Goal: Transaction & Acquisition: Purchase product/service

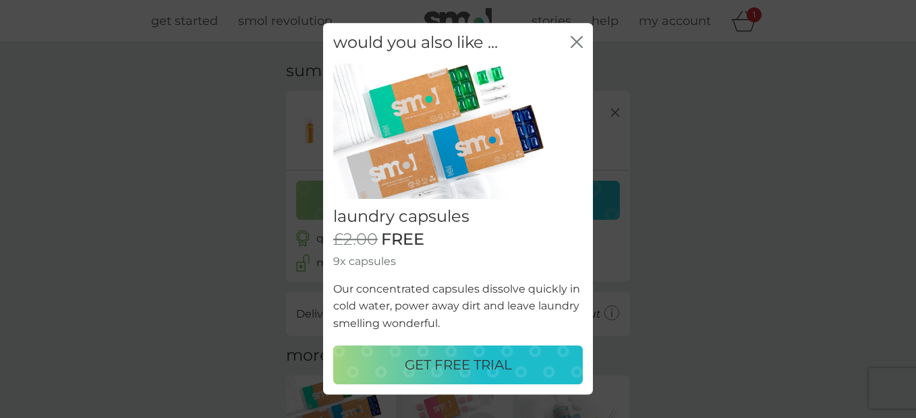
click at [494, 360] on p "GET FREE TRIAL" at bounding box center [458, 366] width 107 height 22
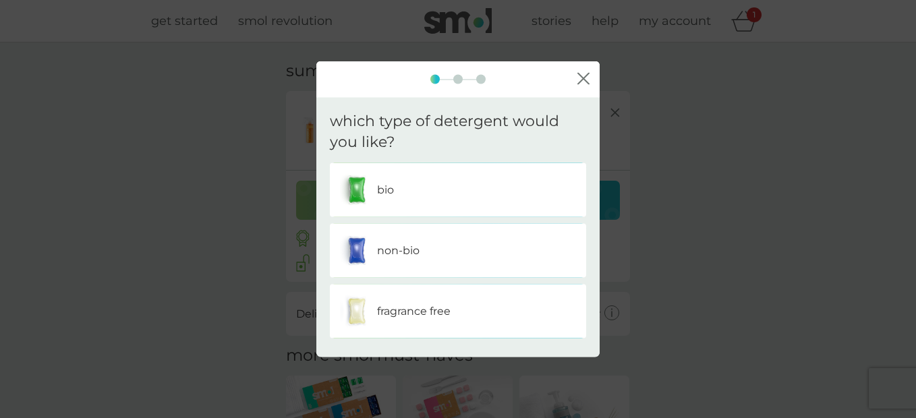
click at [378, 187] on p "bio" at bounding box center [385, 190] width 17 height 18
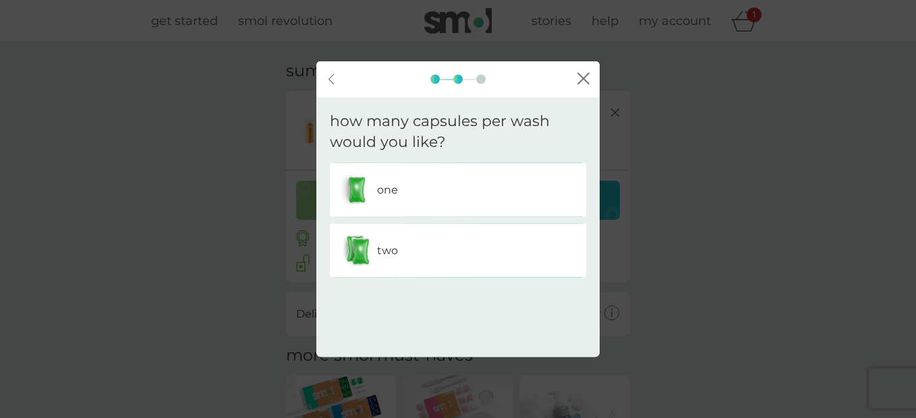
click at [414, 250] on div "two" at bounding box center [458, 250] width 236 height 34
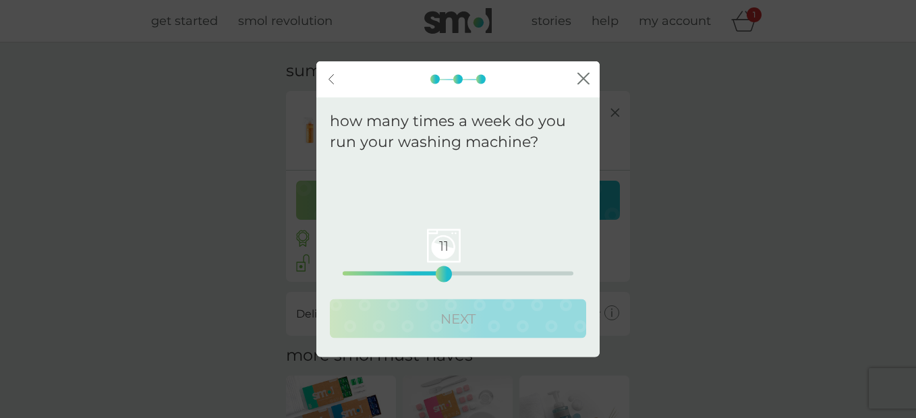
click at [441, 273] on div "11 0 12.5 25" at bounding box center [458, 273] width 231 height 4
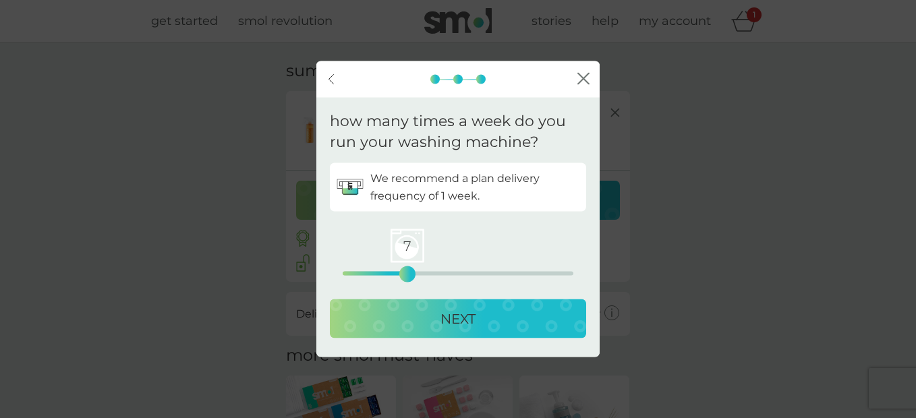
click at [409, 271] on div "7 0 12.5 25" at bounding box center [458, 273] width 231 height 4
click at [389, 272] on div "5 0 12.5 25" at bounding box center [458, 273] width 231 height 4
click at [449, 316] on p "NEXT" at bounding box center [457, 319] width 35 height 22
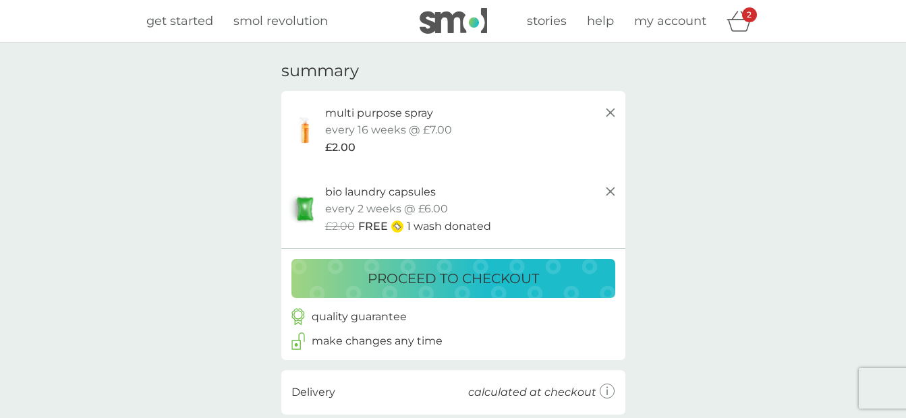
click at [610, 192] on line at bounding box center [610, 192] width 8 height 8
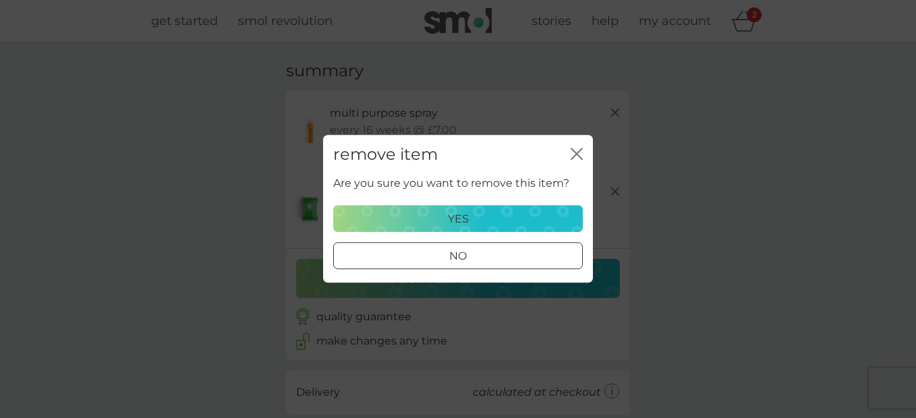
click at [507, 221] on div "yes" at bounding box center [458, 219] width 232 height 18
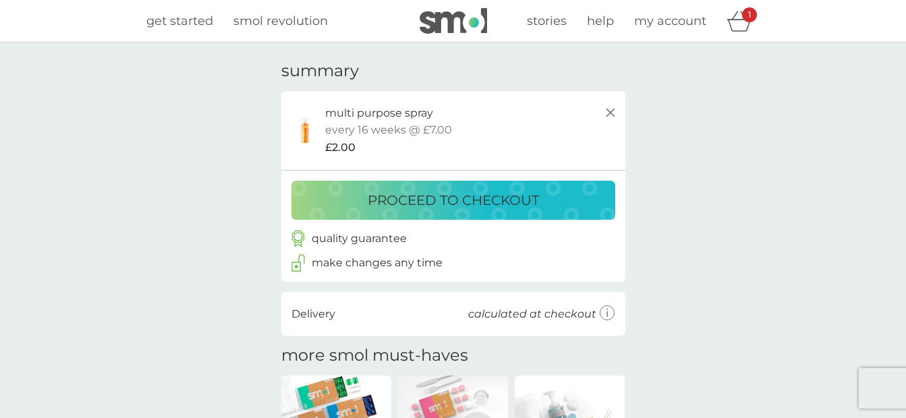
click at [608, 111] on icon at bounding box center [610, 113] width 16 height 16
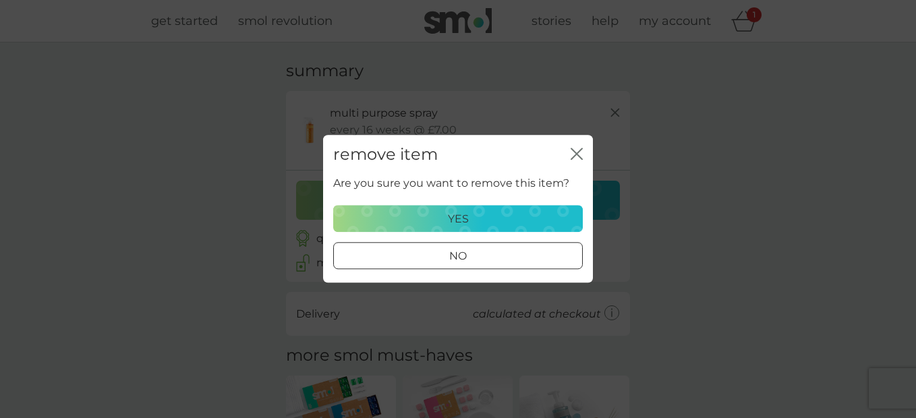
click at [482, 210] on div "yes" at bounding box center [458, 219] width 232 height 18
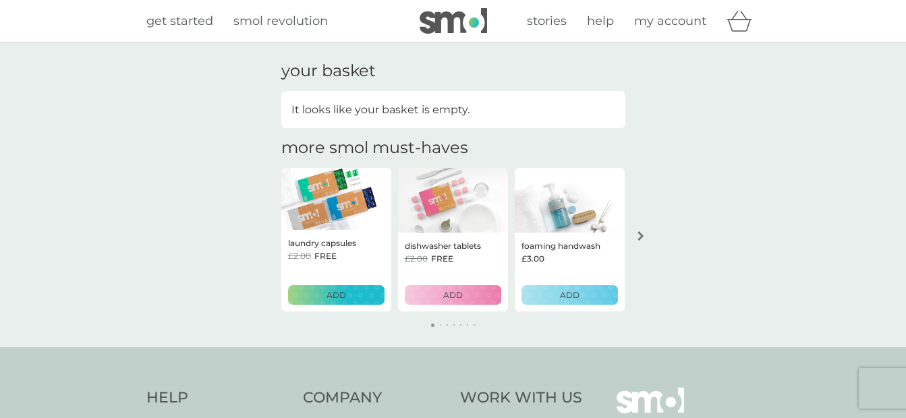
click at [644, 233] on div "arrow right" at bounding box center [640, 235] width 11 height 9
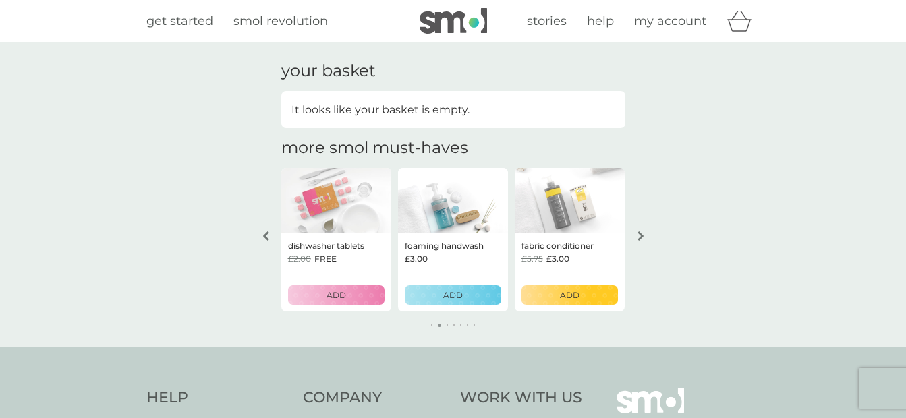
click at [644, 233] on div "arrow right" at bounding box center [640, 235] width 11 height 9
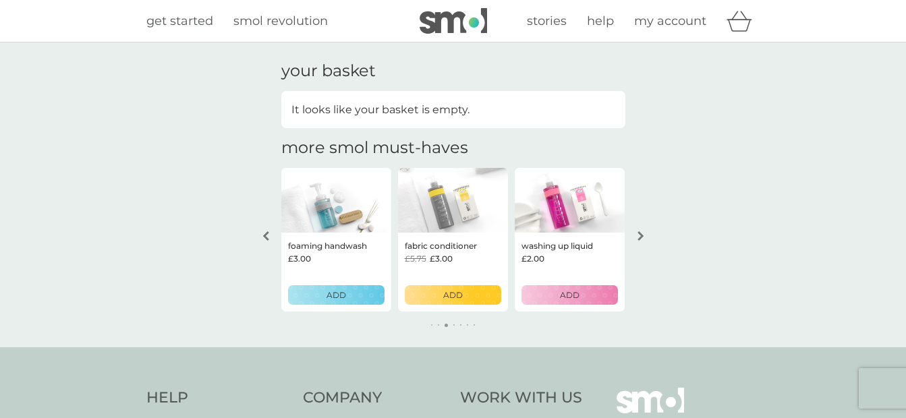
click at [644, 233] on div "arrow right" at bounding box center [640, 235] width 11 height 9
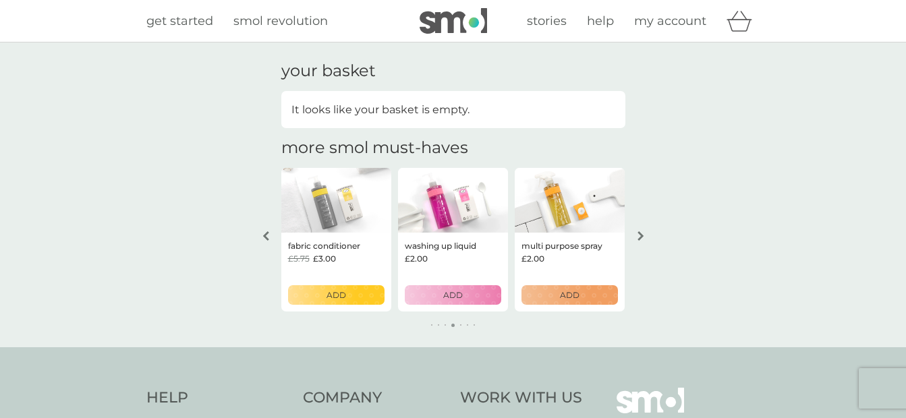
click at [643, 242] on button "arrow right" at bounding box center [640, 236] width 23 height 24
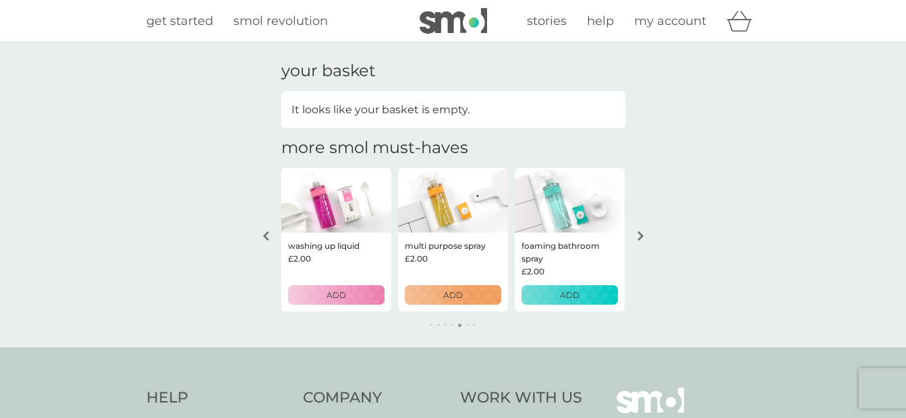
click at [641, 237] on icon "arrow right" at bounding box center [640, 235] width 6 height 9
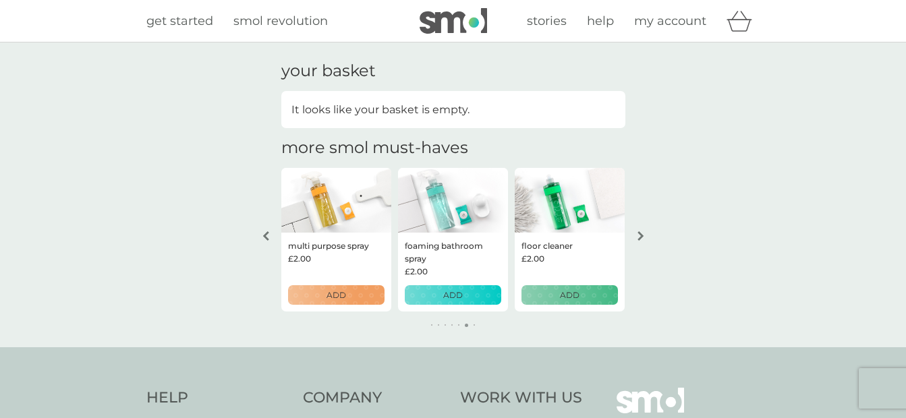
click at [641, 237] on icon "arrow right" at bounding box center [640, 235] width 6 height 9
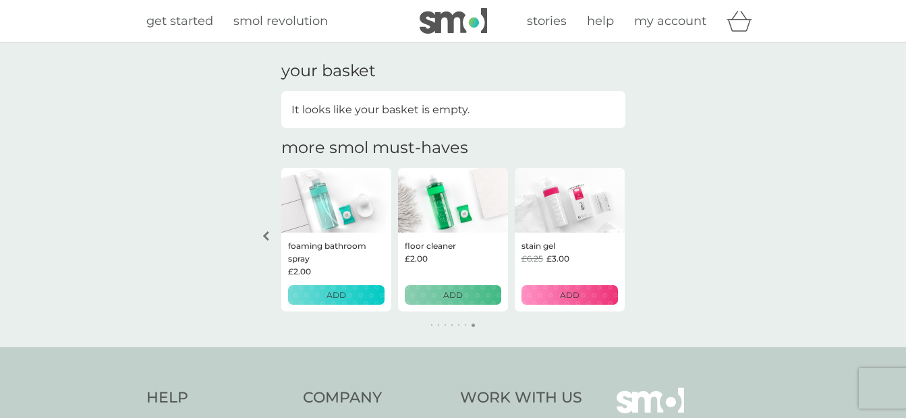
click at [641, 237] on div "your basket It looks like your basket is empty. more smol must-haves laundry ca…" at bounding box center [453, 194] width 906 height 305
click at [279, 21] on span "smol revolution" at bounding box center [280, 20] width 94 height 15
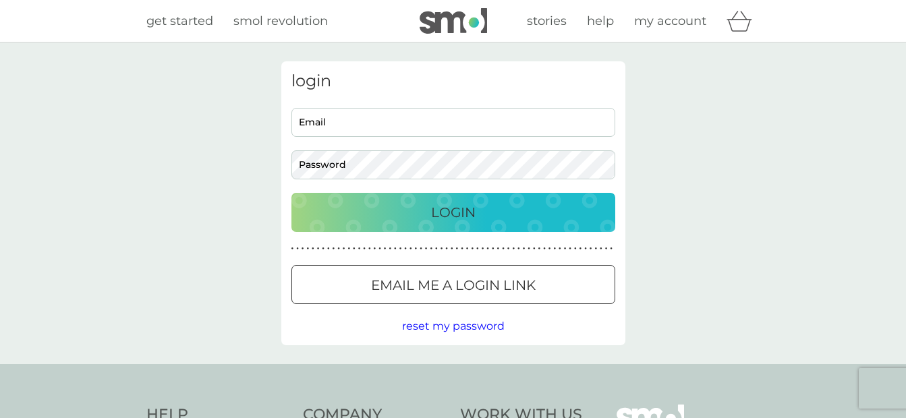
click at [169, 22] on span "get started" at bounding box center [179, 20] width 67 height 15
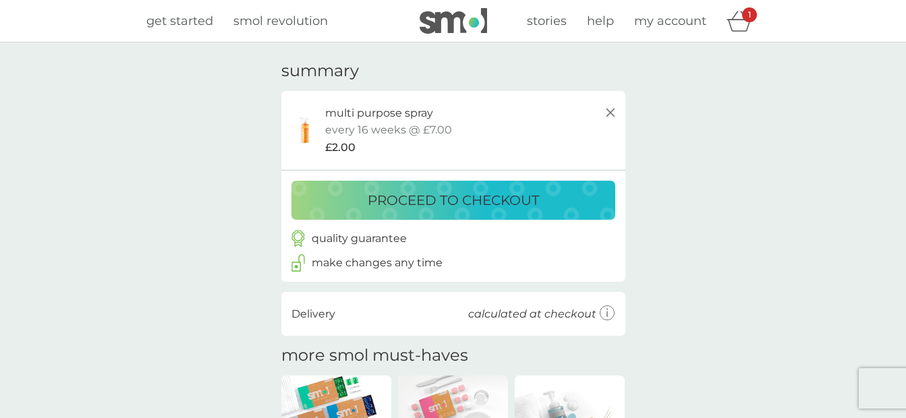
click at [413, 197] on p "proceed to checkout" at bounding box center [453, 201] width 171 height 22
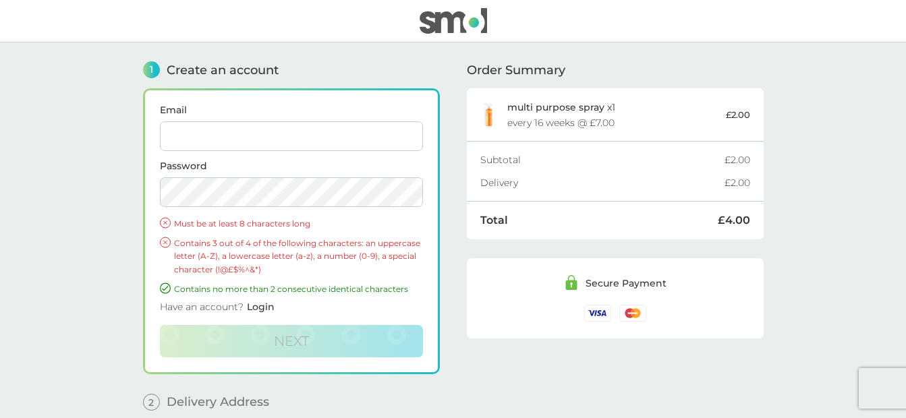
click at [295, 144] on input "Email" at bounding box center [291, 136] width 263 height 30
type input "administrator@carymoor.org.uk"
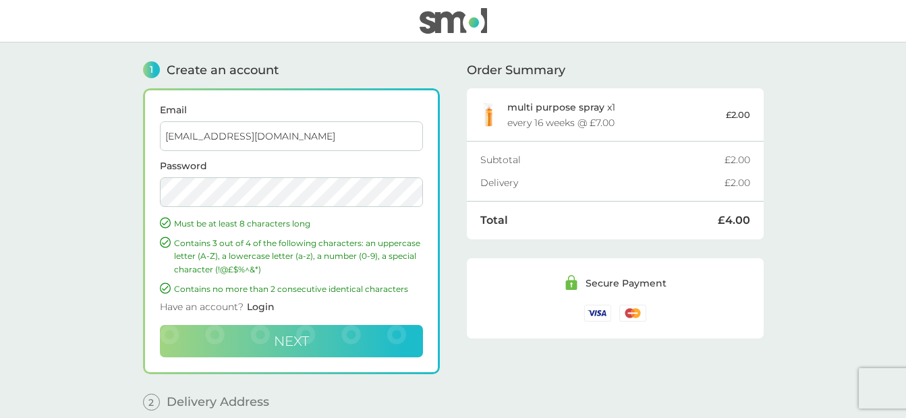
click at [296, 338] on span "Next" at bounding box center [291, 341] width 35 height 16
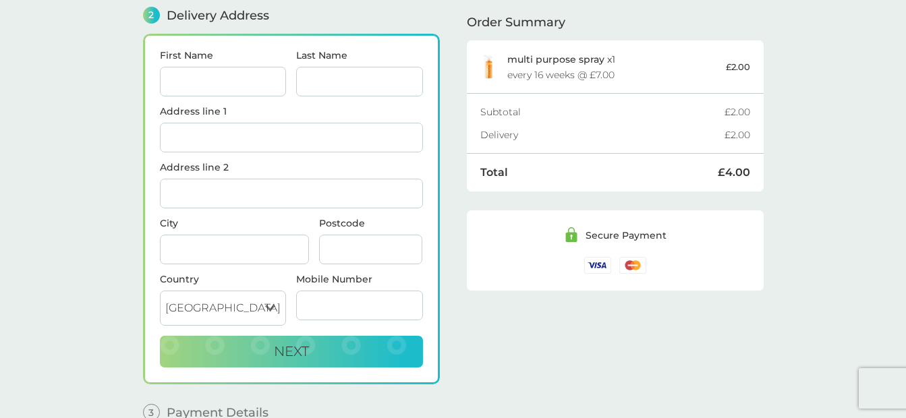
scroll to position [202, 0]
